Goal: Information Seeking & Learning: Learn about a topic

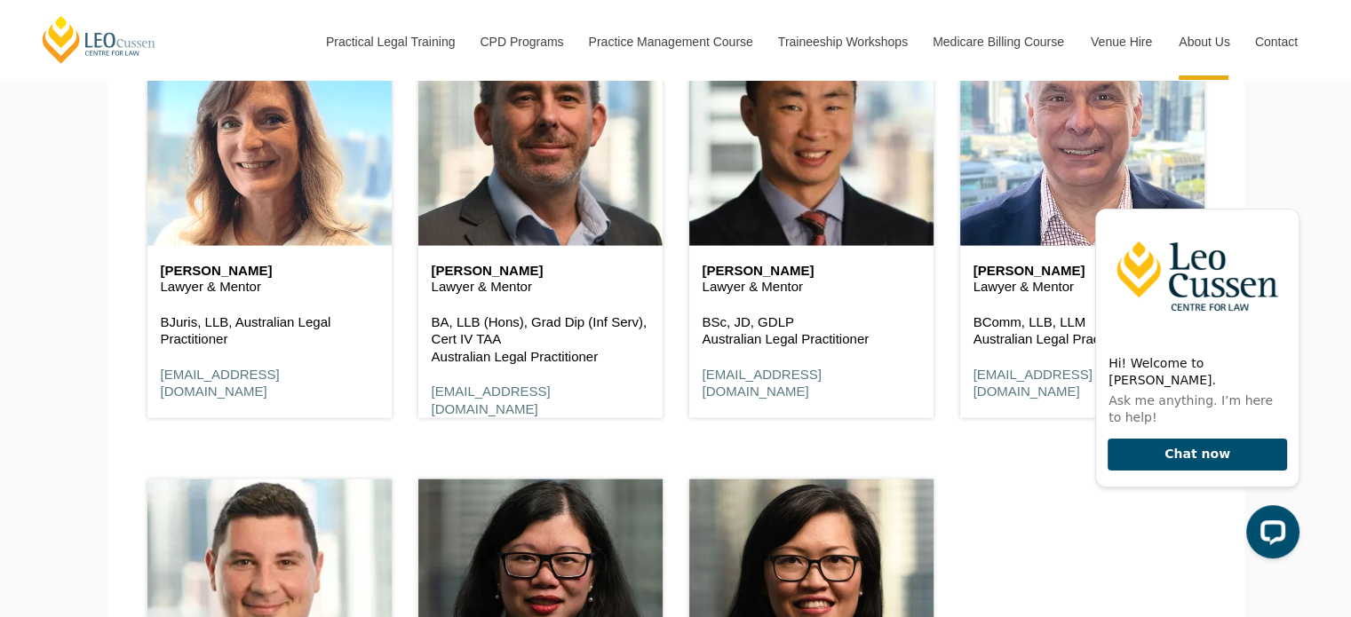
scroll to position [3241, 0]
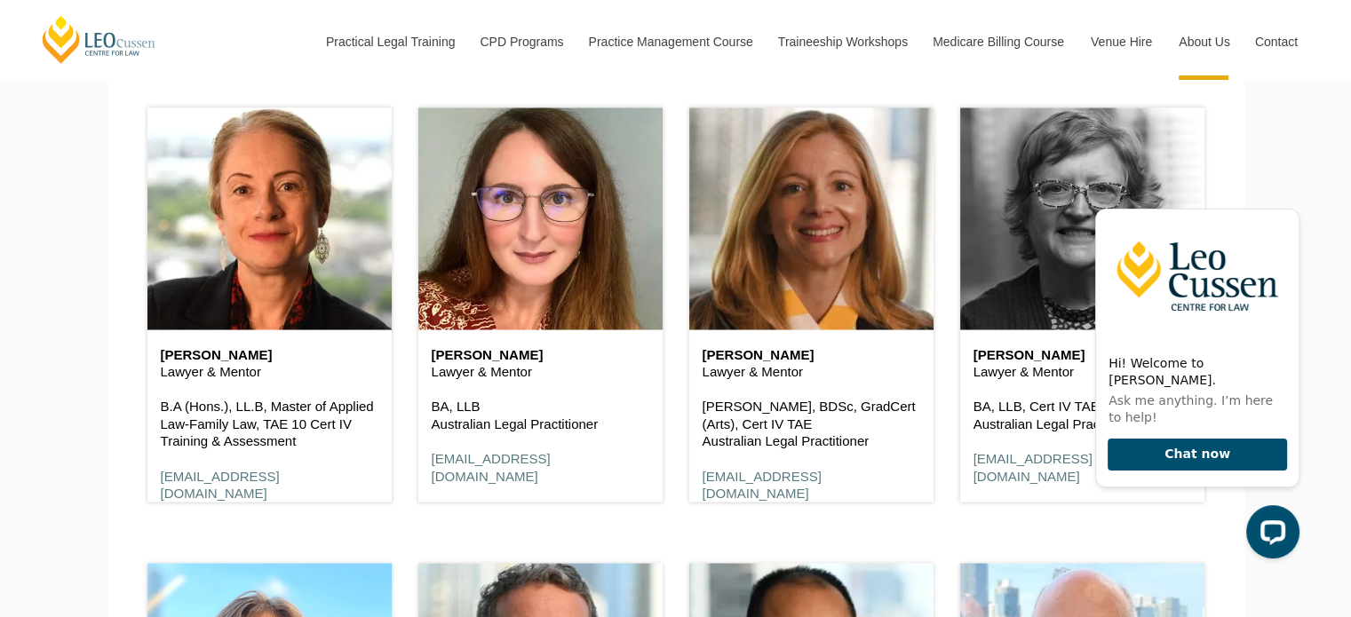
drag, startPoint x: 1358, startPoint y: 199, endPoint x: 1008, endPoint y: 258, distance: 354.1
click at [1008, 258] on header at bounding box center [1082, 219] width 244 height 222
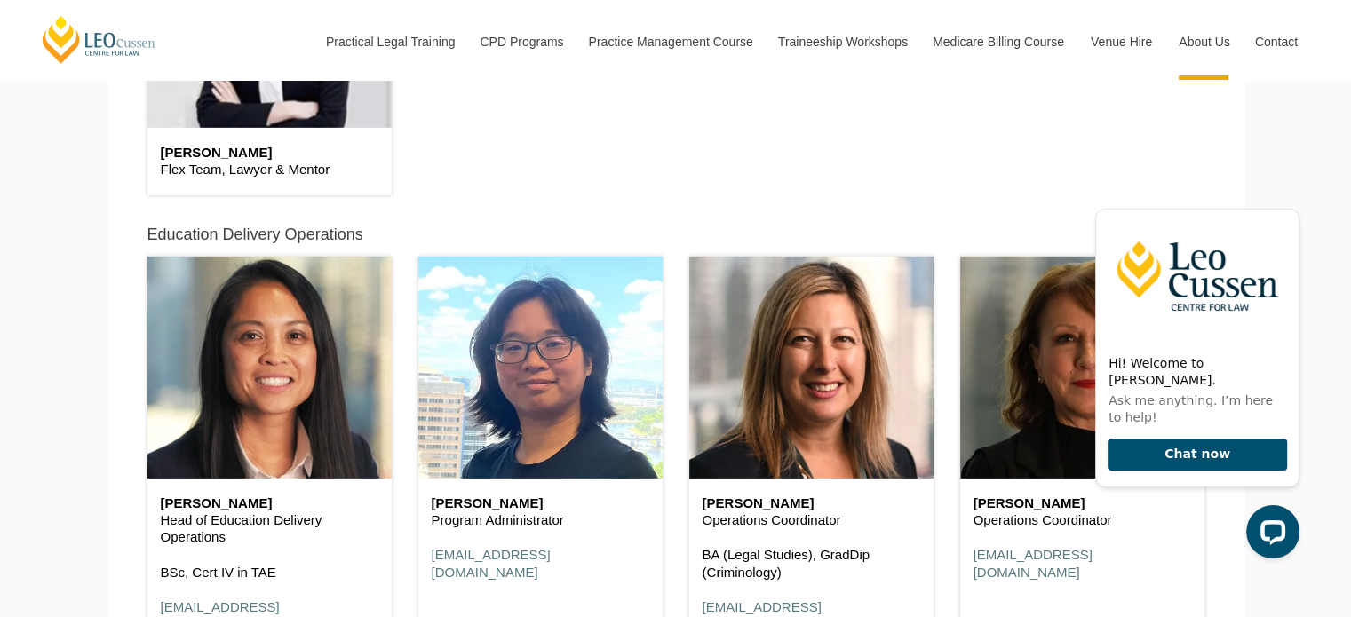
scroll to position [5587, 0]
